Goal: Communication & Community: Answer question/provide support

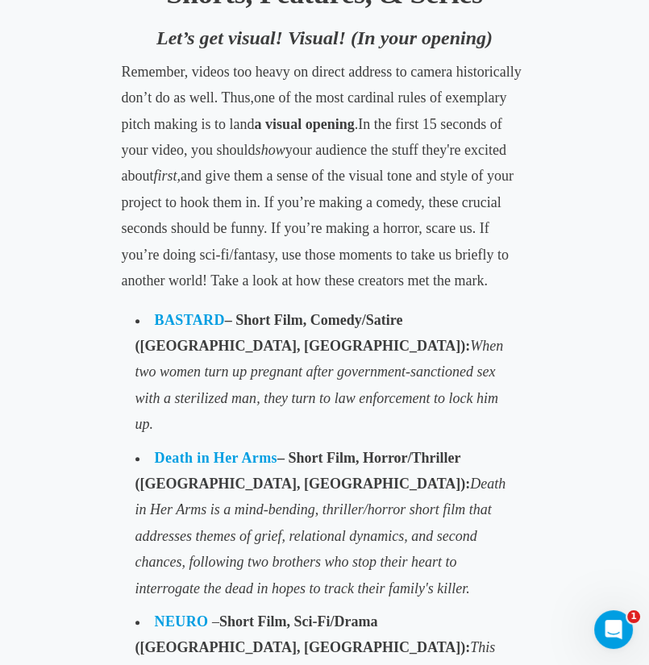
scroll to position [1047, 0]
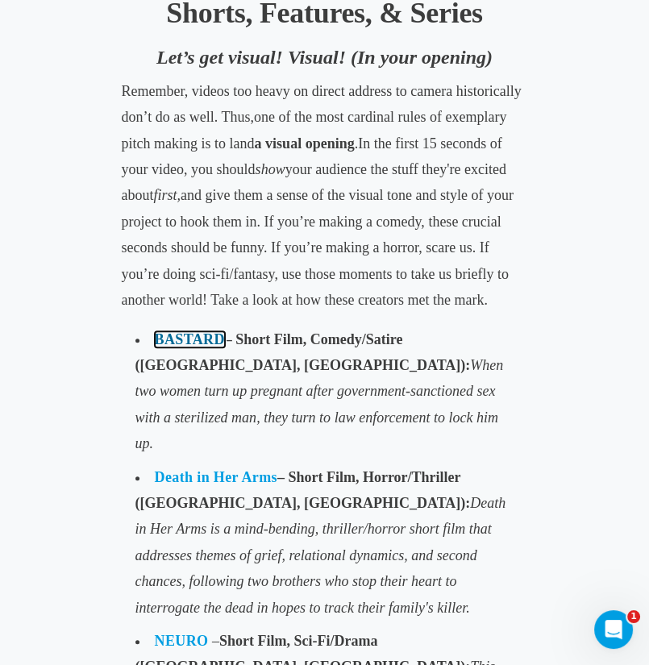
click at [184, 347] on link "BASTARD" at bounding box center [190, 339] width 70 height 16
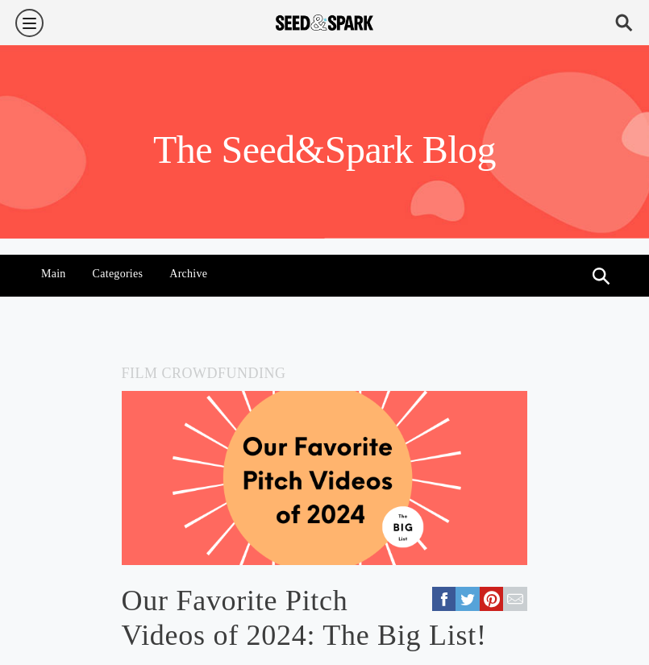
scroll to position [1047, 0]
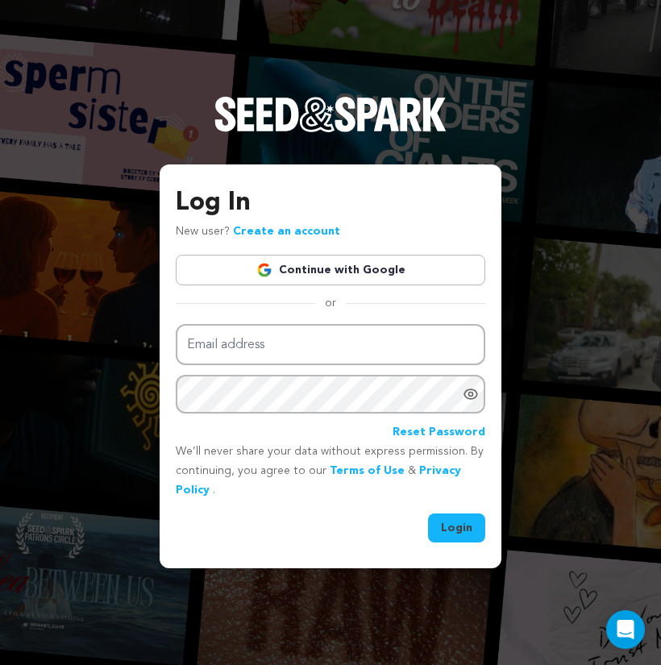
click at [267, 267] on img at bounding box center [264, 270] width 16 height 16
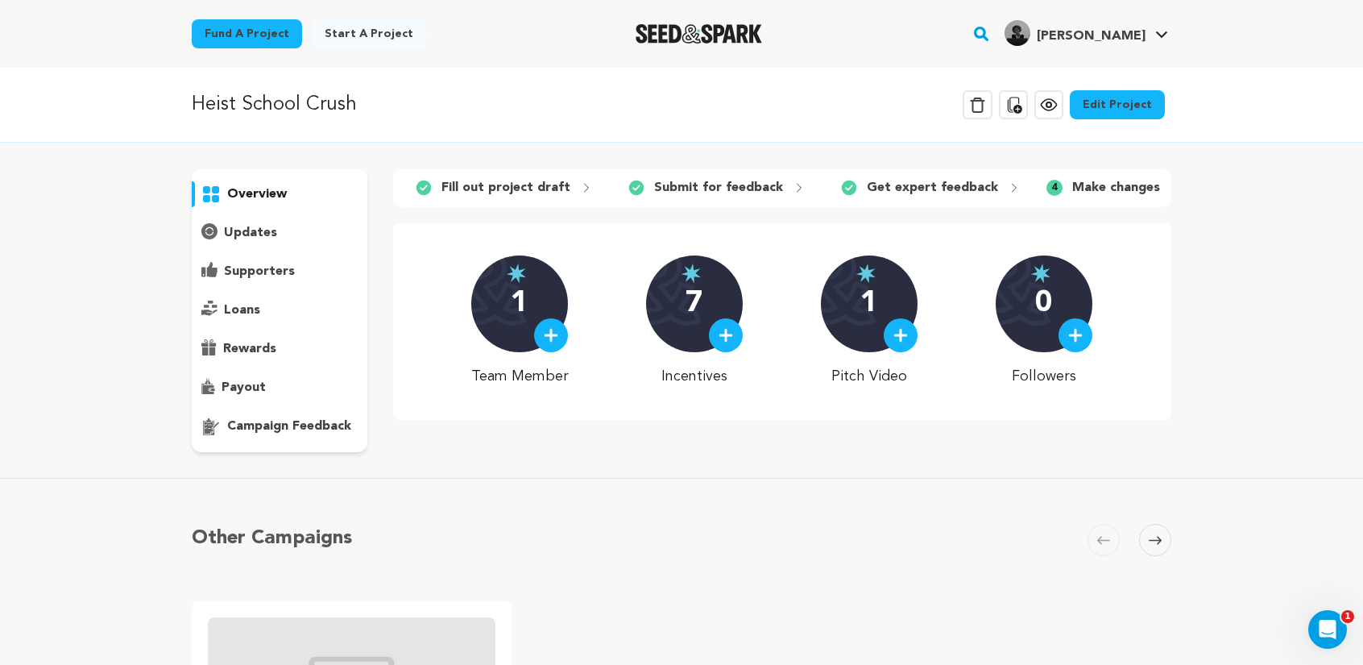
click at [284, 416] on div "campaign feedback" at bounding box center [280, 426] width 176 height 26
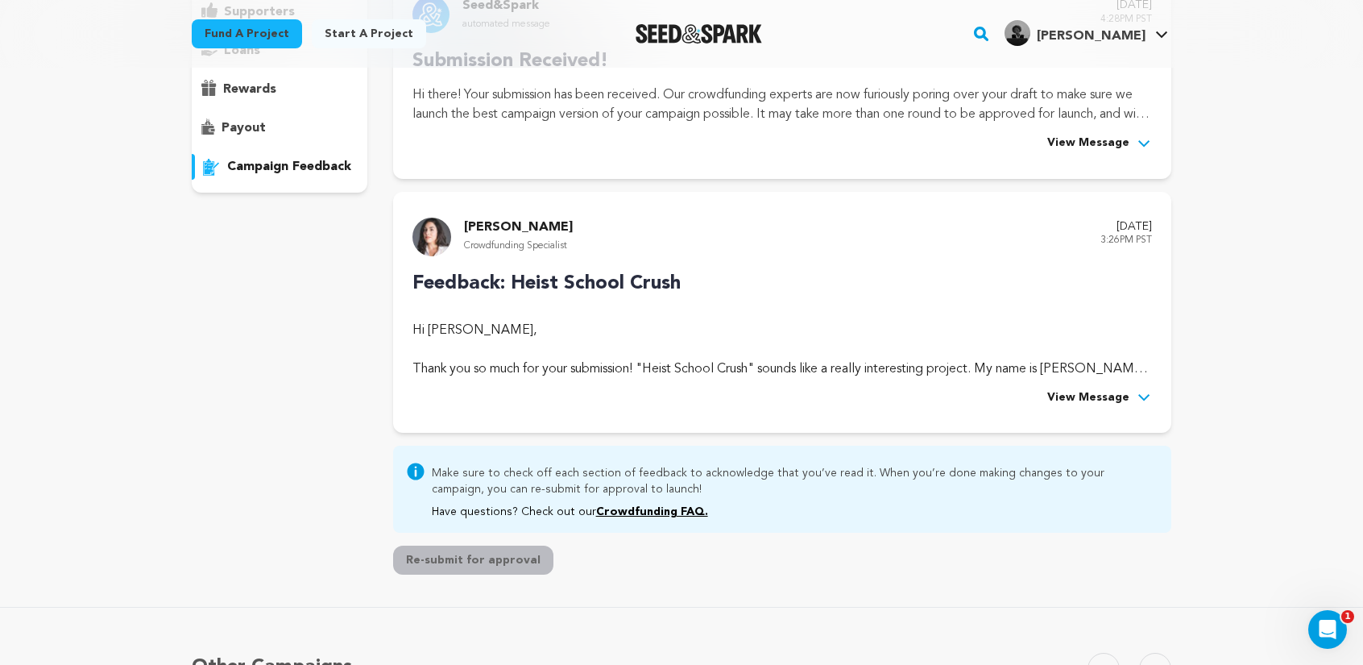
scroll to position [81, 0]
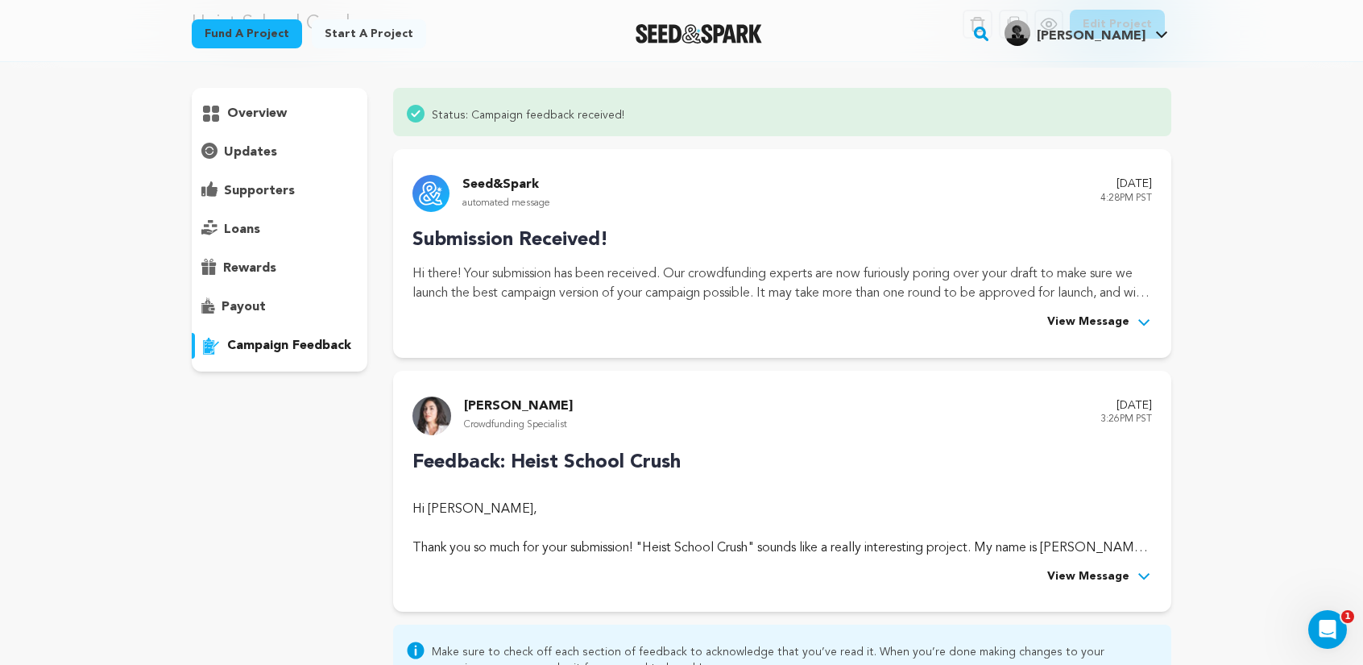
click at [1111, 577] on span "View Message" at bounding box center [1088, 576] width 82 height 19
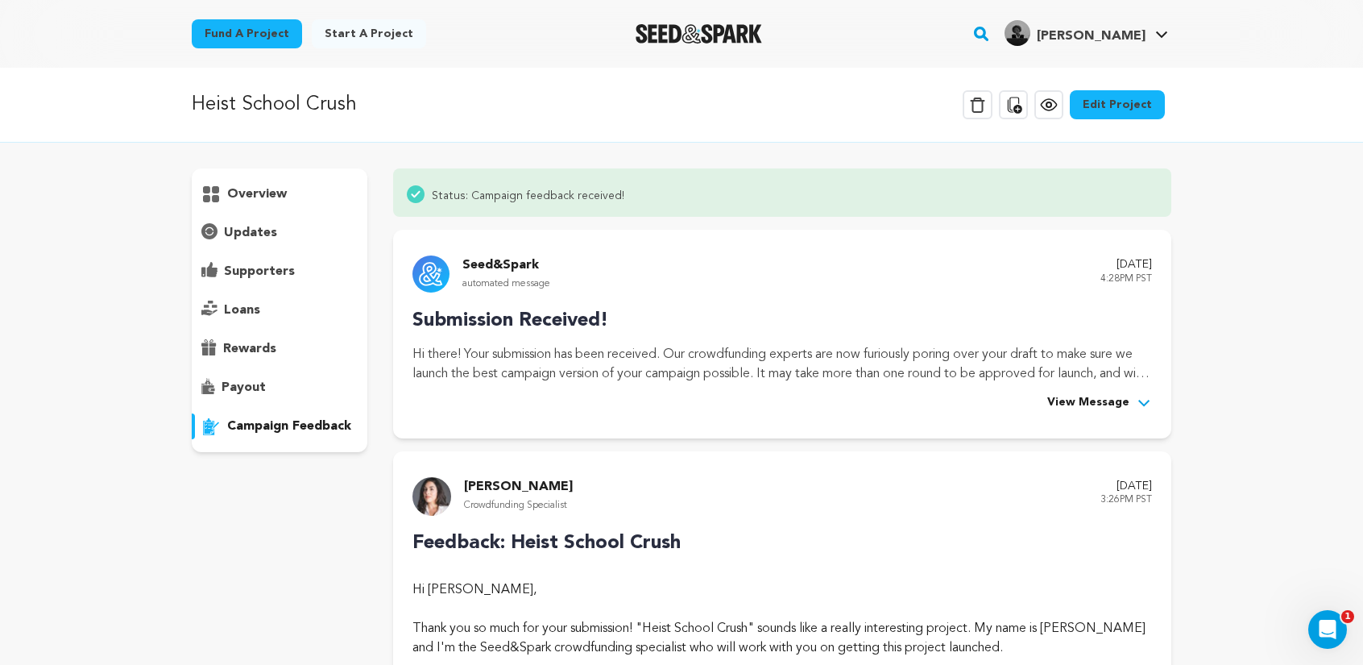
scroll to position [403, 0]
